Goal: Information Seeking & Learning: Learn about a topic

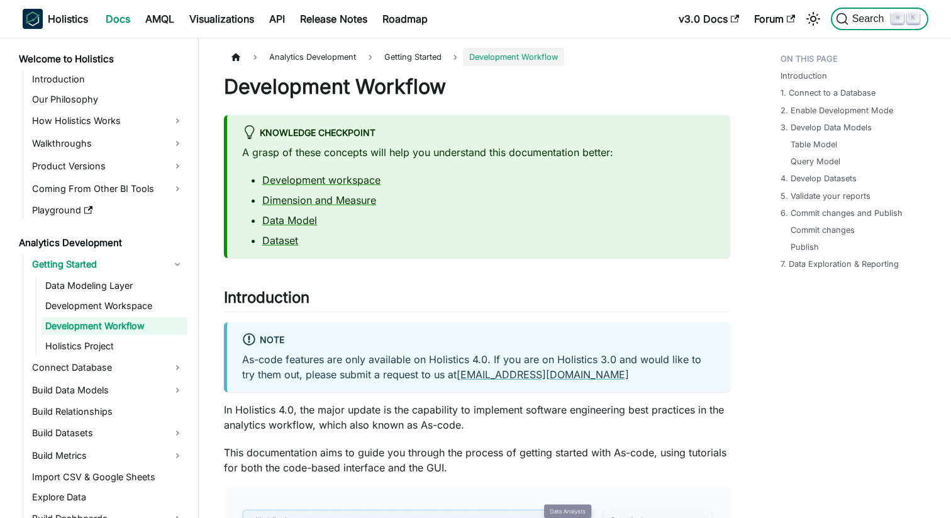
click at [866, 21] on span "Search" at bounding box center [870, 18] width 43 height 11
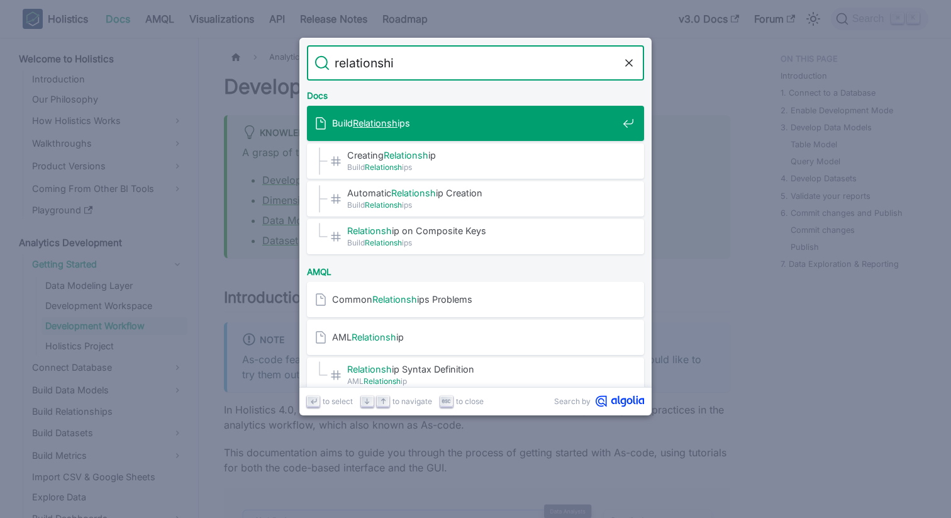
type input "relationship"
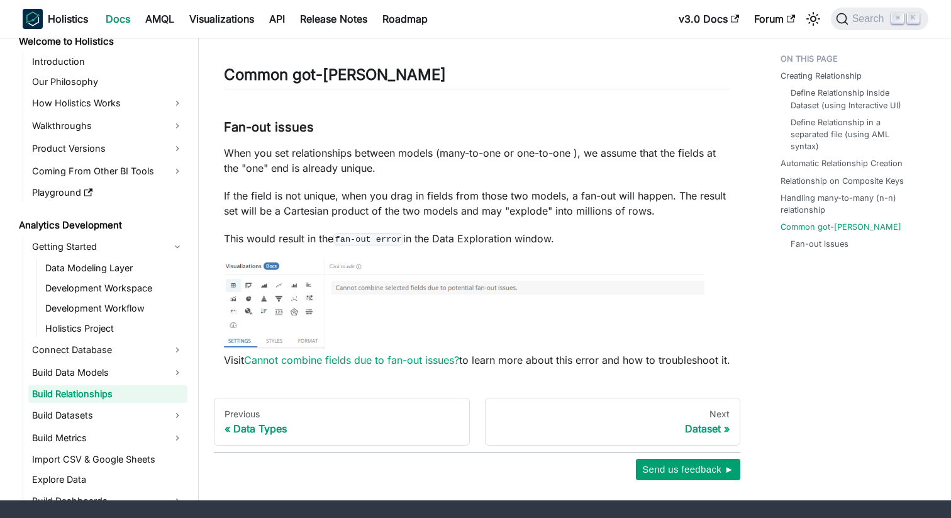
scroll to position [3146, 0]
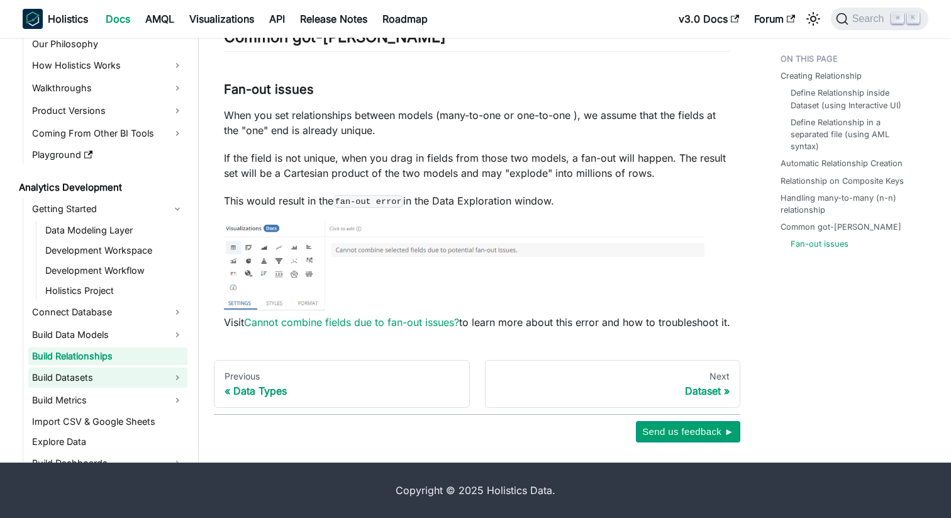
click at [94, 375] on link "Build Datasets" at bounding box center [107, 377] width 159 height 20
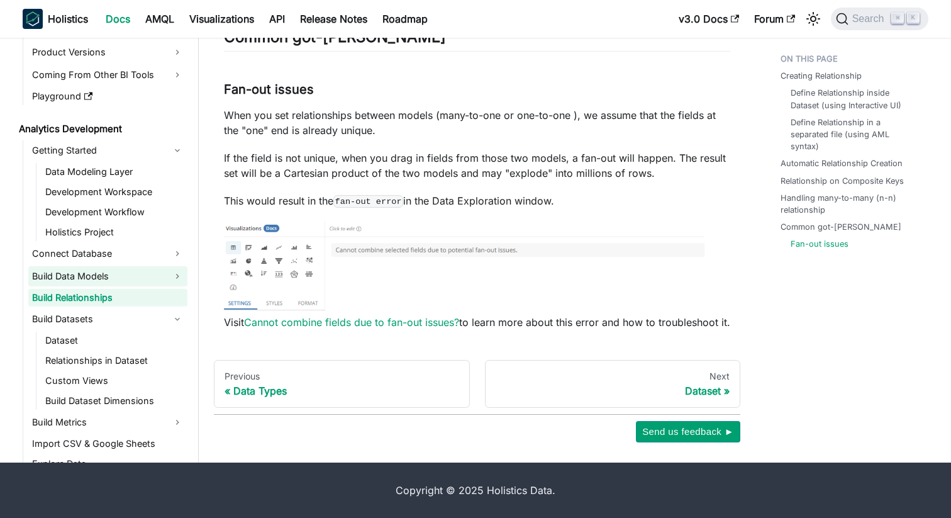
scroll to position [78, 0]
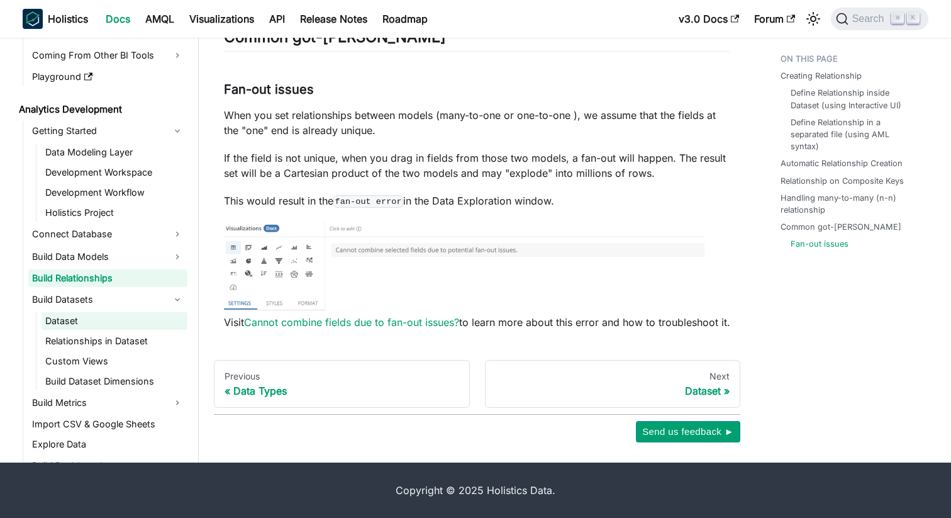
click at [111, 313] on link "Dataset" at bounding box center [115, 321] width 146 height 18
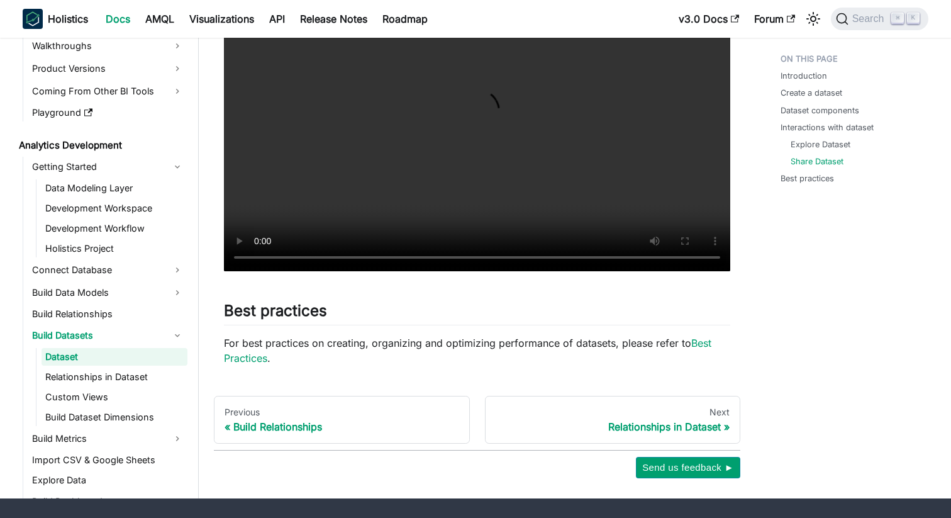
scroll to position [1889, 0]
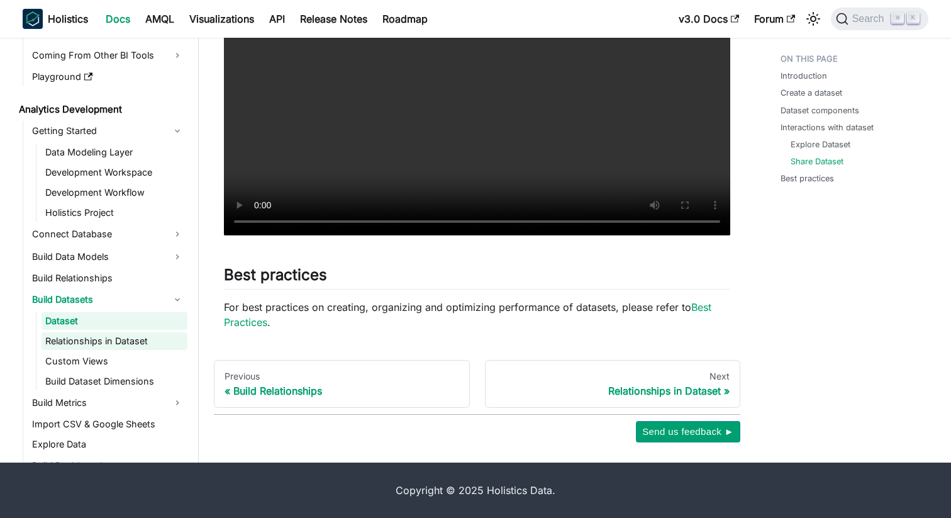
click at [94, 348] on link "Relationships in Dataset" at bounding box center [115, 341] width 146 height 18
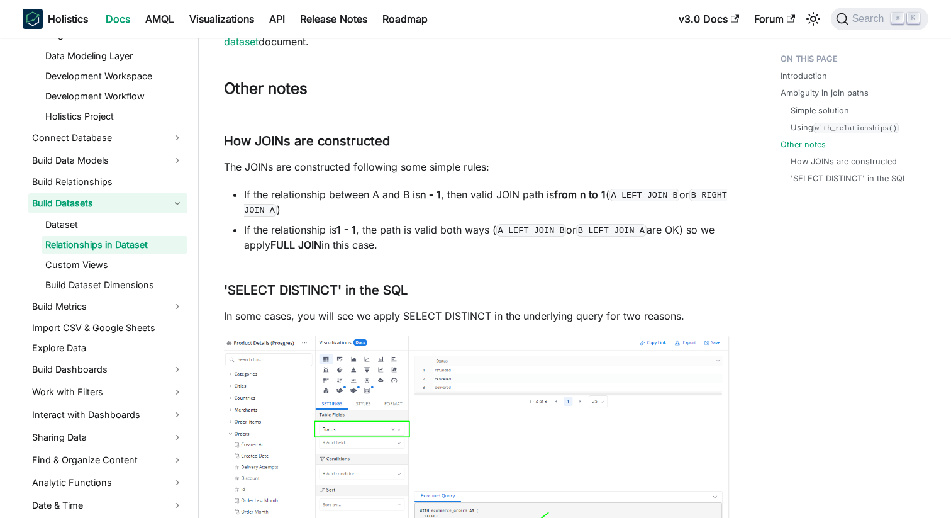
scroll to position [232, 0]
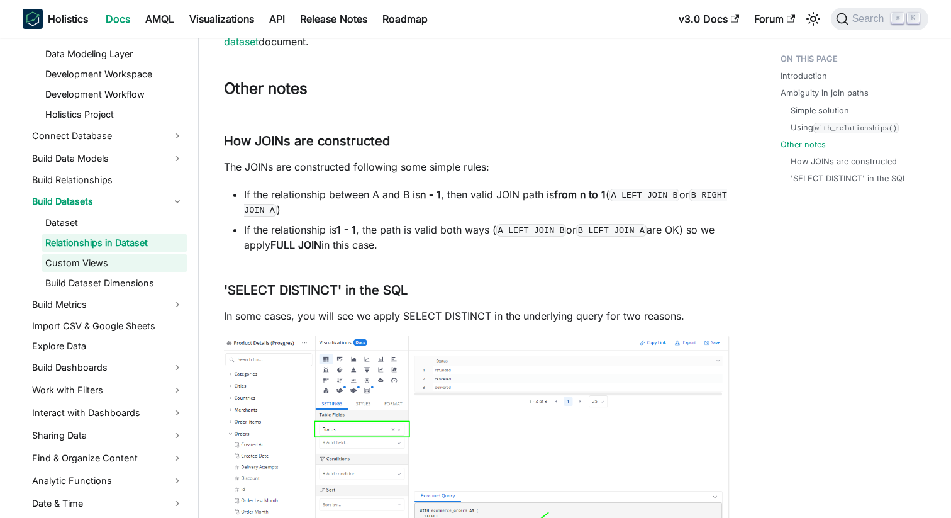
click at [104, 255] on link "Custom Views" at bounding box center [115, 263] width 146 height 18
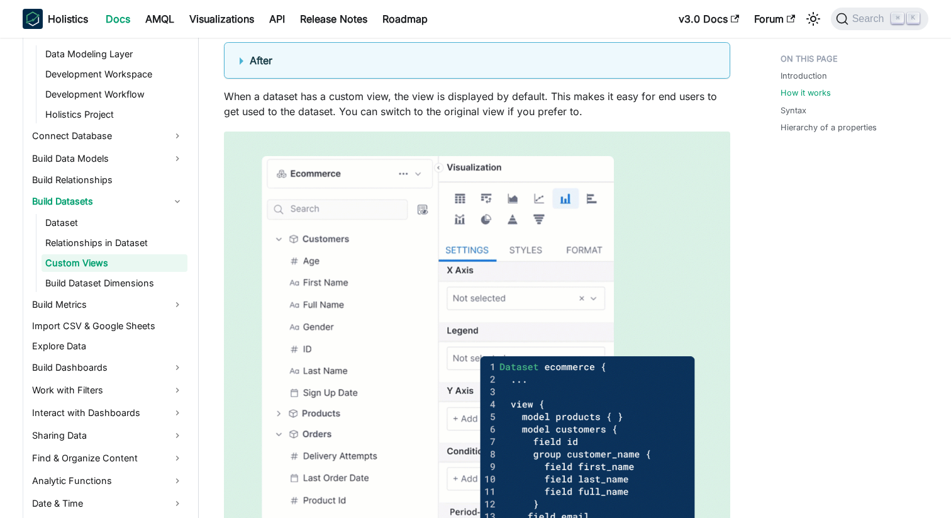
scroll to position [1118, 0]
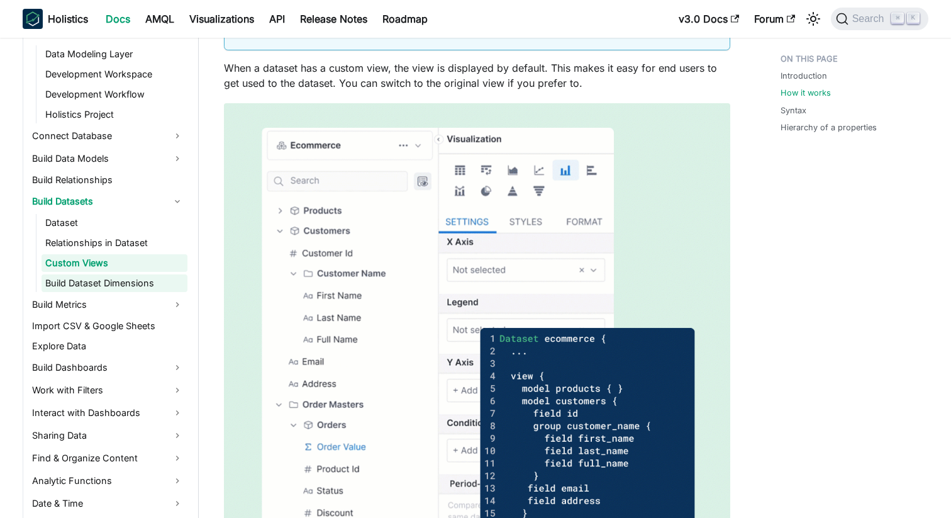
click at [82, 284] on link "Build Dataset Dimensions" at bounding box center [115, 283] width 146 height 18
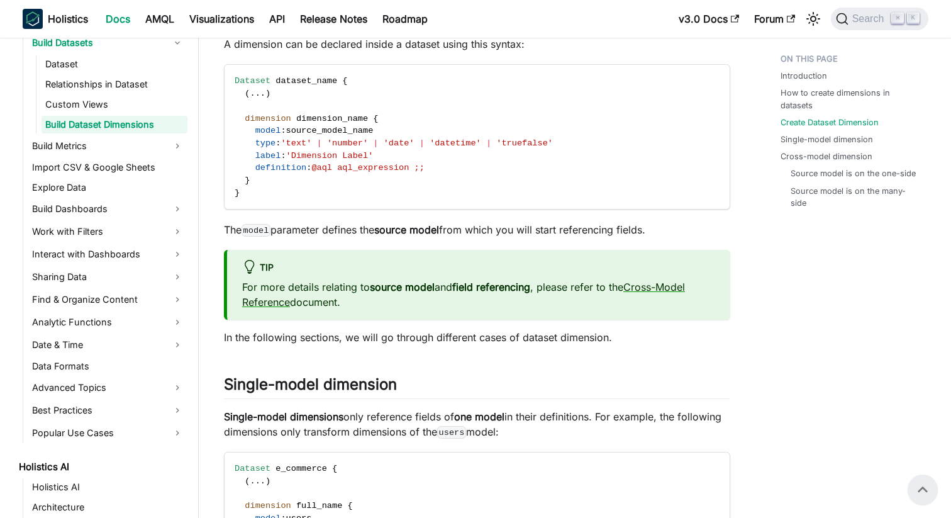
scroll to position [391, 0]
click at [844, 16] on icon "Search (Command+K)" at bounding box center [842, 19] width 13 height 13
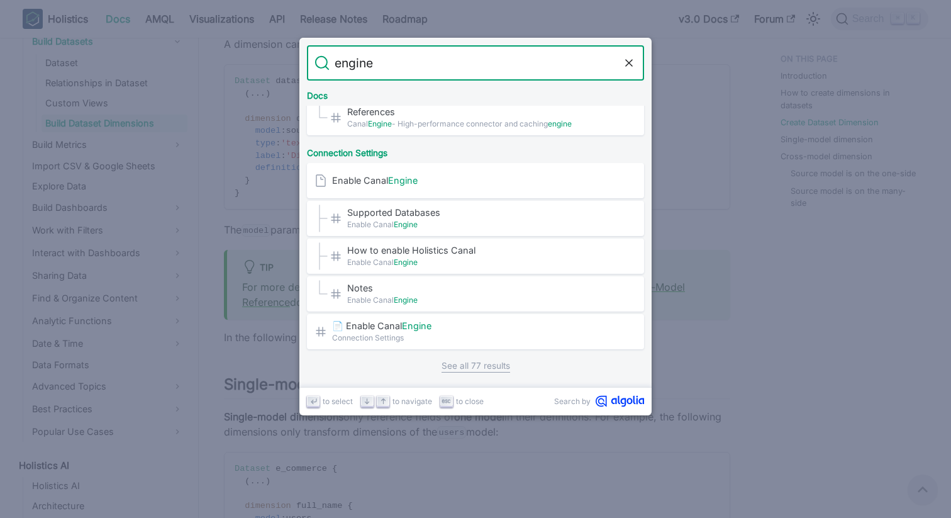
scroll to position [0, 0]
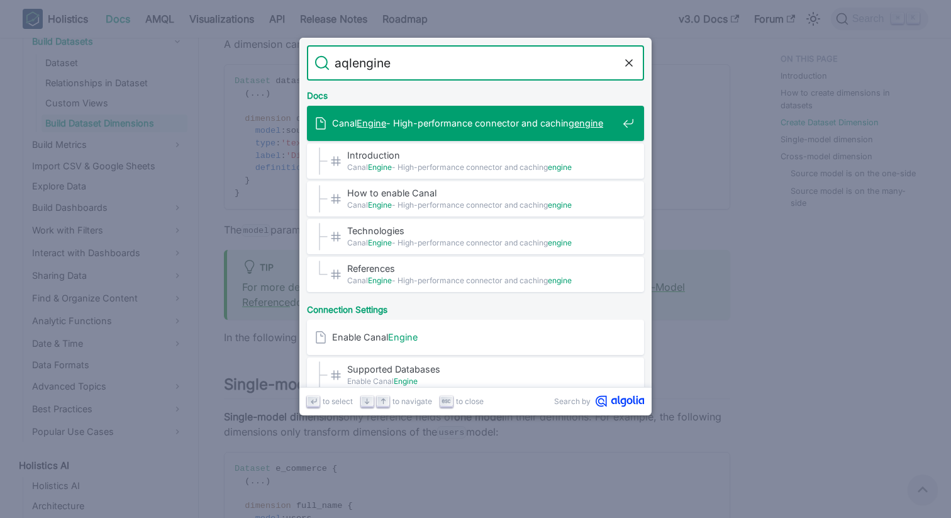
type input "aql engine"
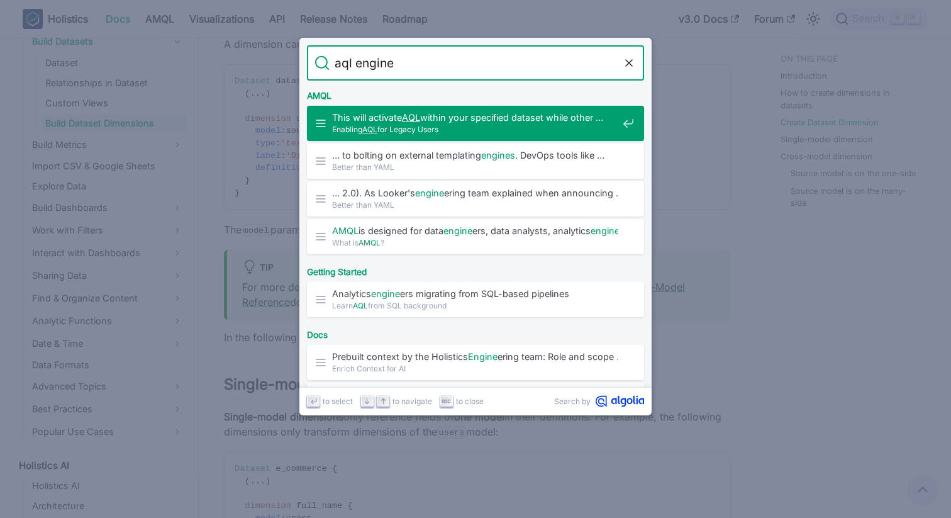
click at [477, 121] on span "This will activate AQL within your specified dataset while other …" at bounding box center [475, 117] width 286 height 12
